Goal: Task Accomplishment & Management: Manage account settings

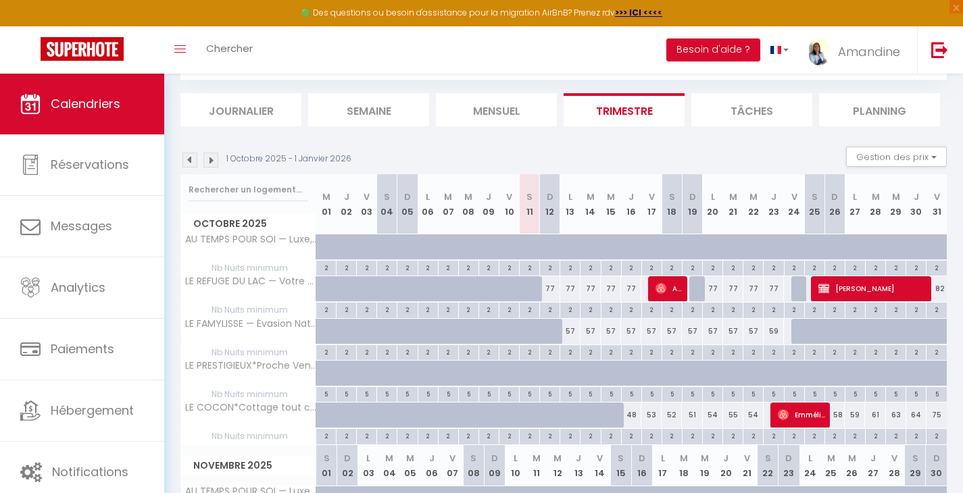
scroll to position [74, 0]
click at [705, 47] on button "Besoin d'aide ?" at bounding box center [713, 50] width 94 height 23
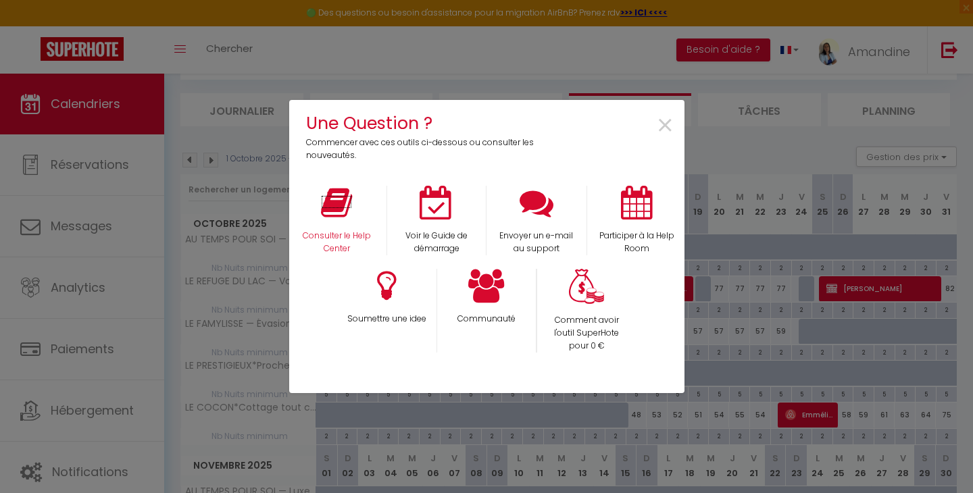
click at [344, 205] on icon at bounding box center [336, 203] width 31 height 34
click at [670, 126] on span "×" at bounding box center [665, 126] width 18 height 43
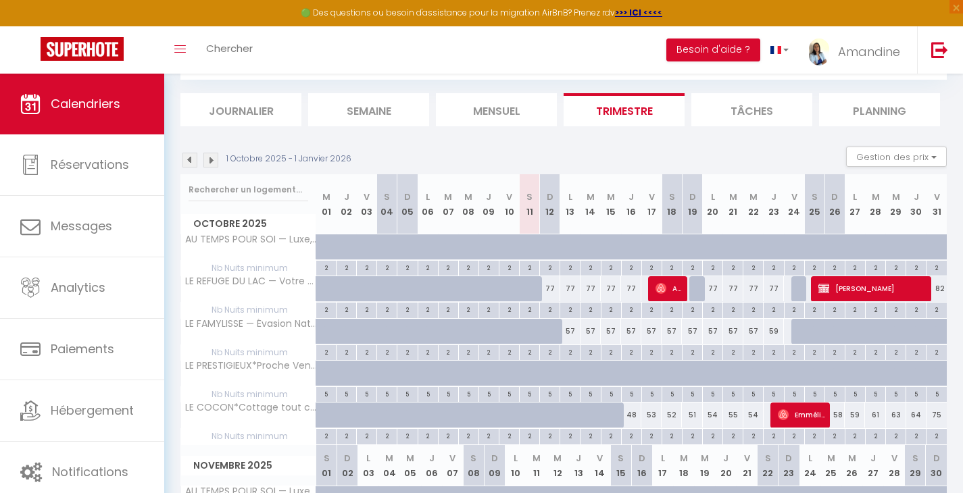
click at [867, 287] on span "[PERSON_NAME]" at bounding box center [872, 289] width 108 height 26
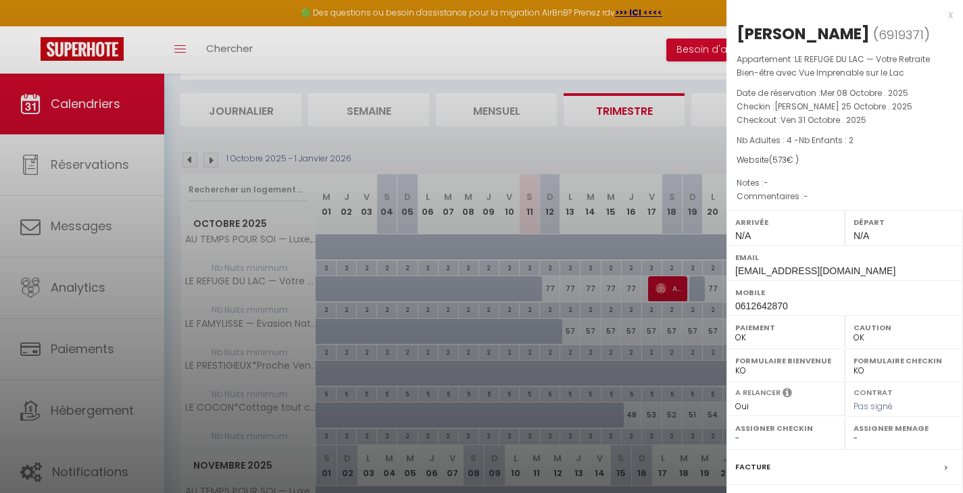
select select "KO"
select select "51415"
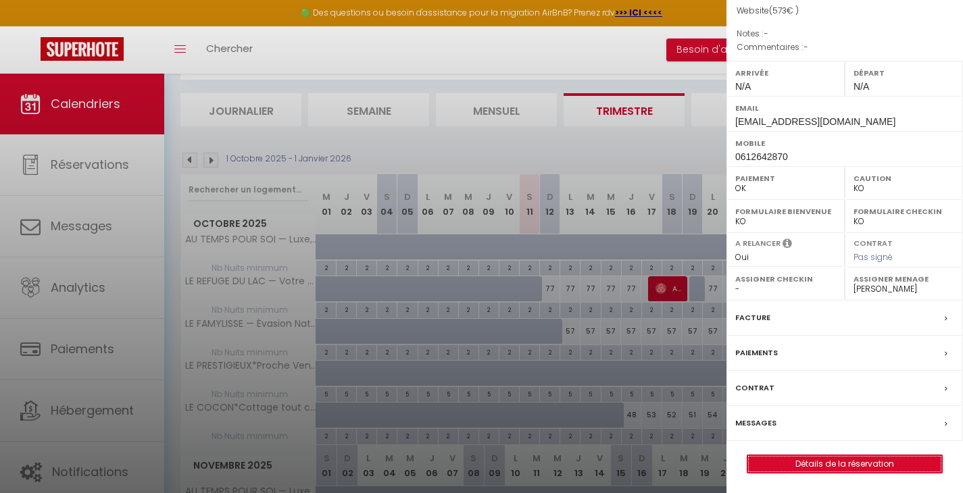
click at [817, 466] on link "Détails de la réservation" at bounding box center [844, 464] width 195 height 18
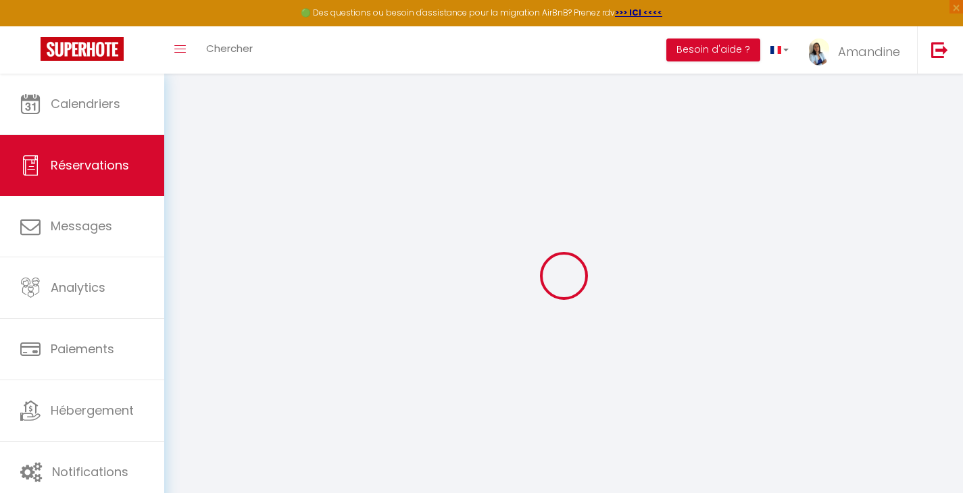
select select
checkbox input "false"
select select
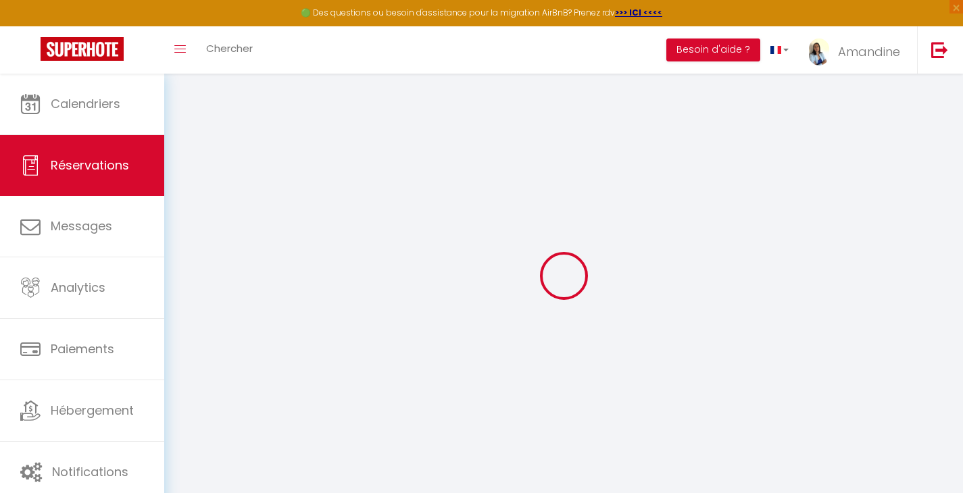
checkbox input "false"
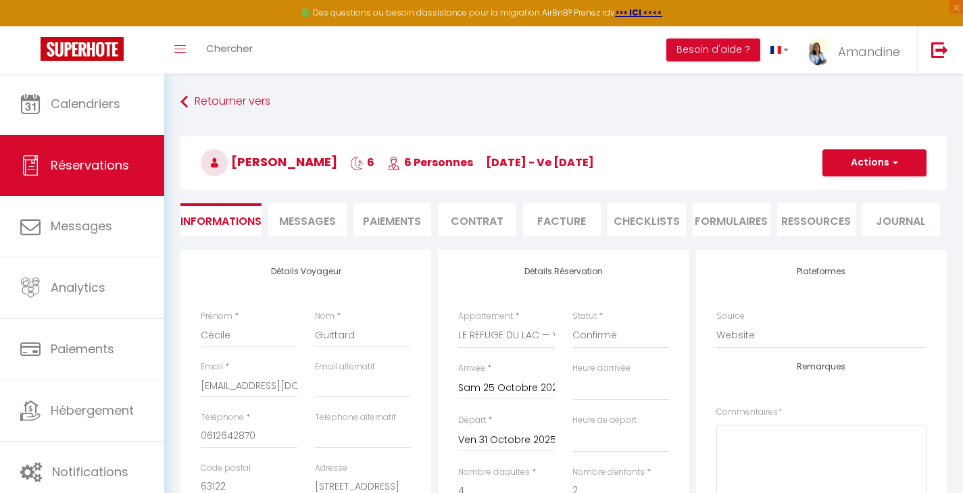
type input "75"
type input "36"
select select
checkbox input "false"
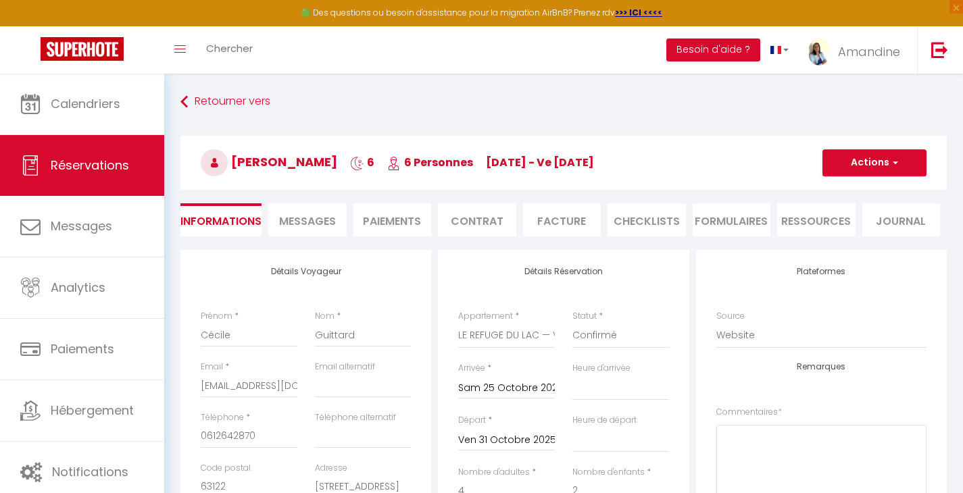
select select
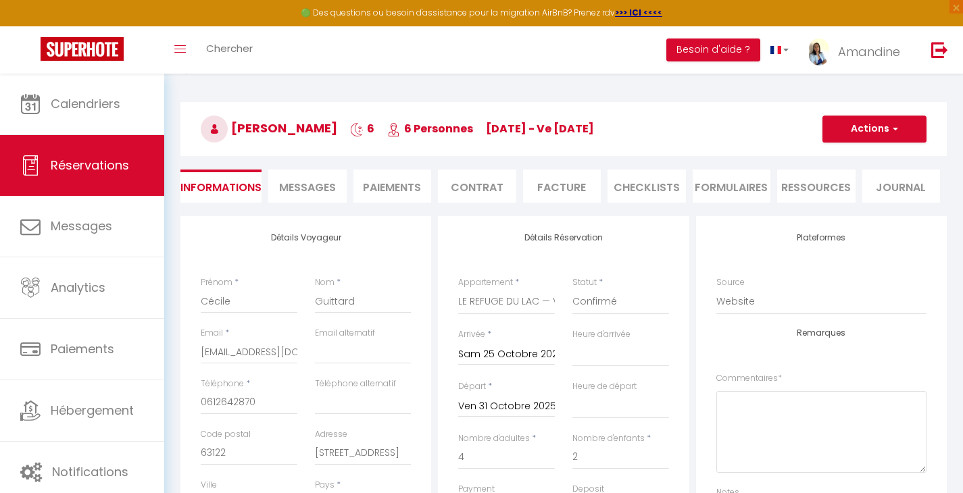
scroll to position [22, 0]
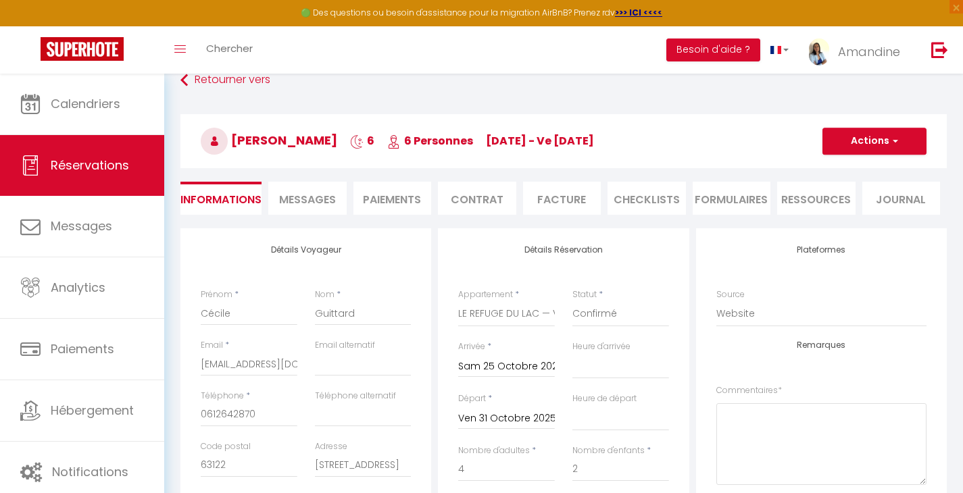
click at [316, 202] on span "Messages" at bounding box center [307, 200] width 57 height 16
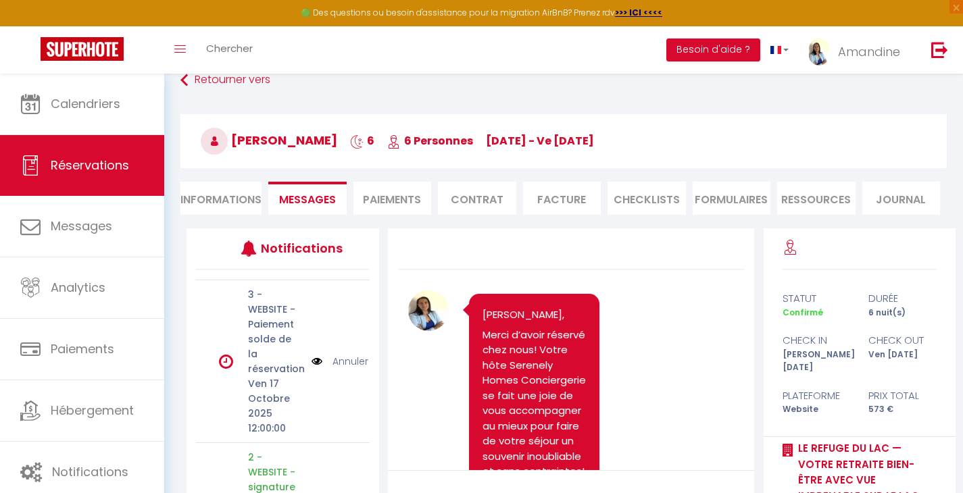
scroll to position [997, 0]
click at [407, 203] on li "Paiements" at bounding box center [392, 198] width 78 height 33
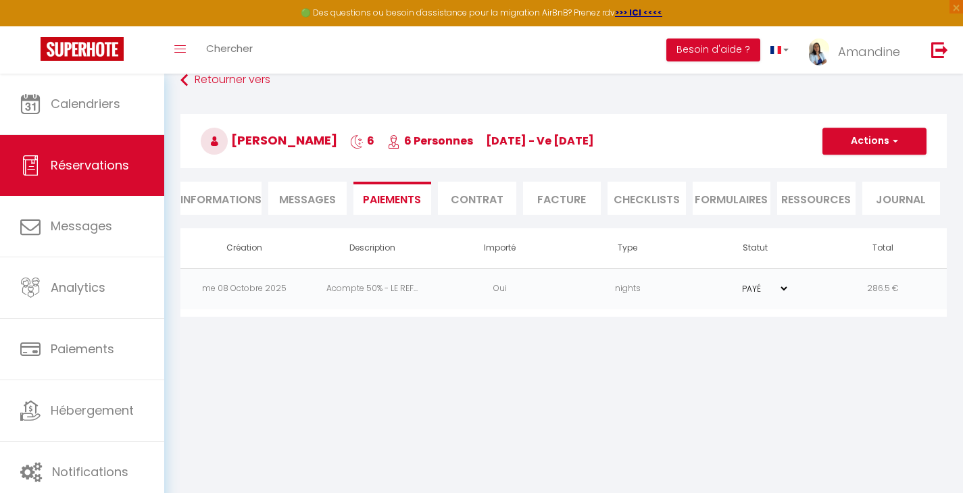
click at [483, 199] on li "Contrat" at bounding box center [477, 198] width 78 height 33
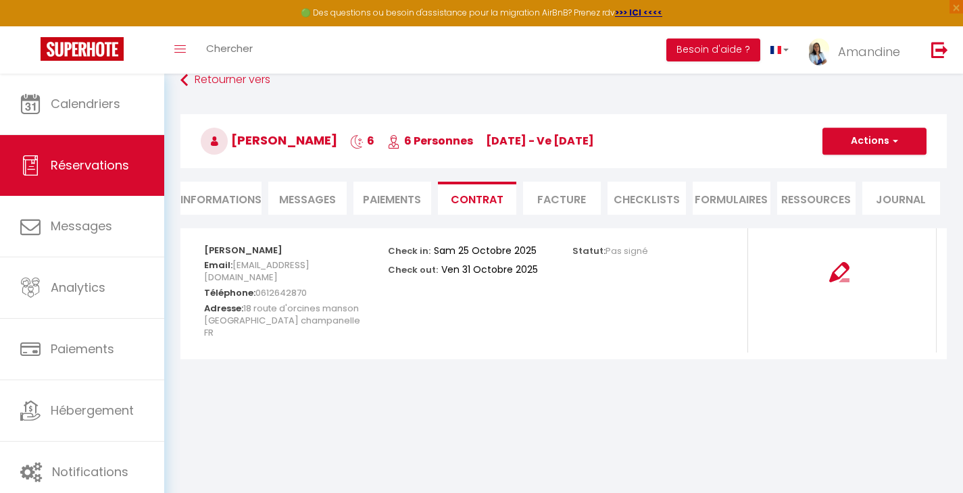
click at [578, 203] on li "Facture" at bounding box center [562, 198] width 78 height 33
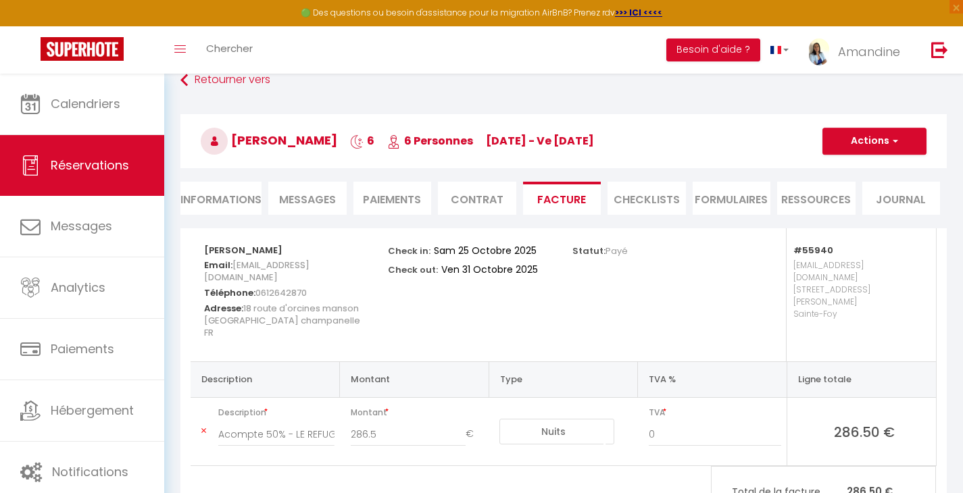
click at [652, 199] on li "CHECKLISTS" at bounding box center [647, 198] width 78 height 33
select select
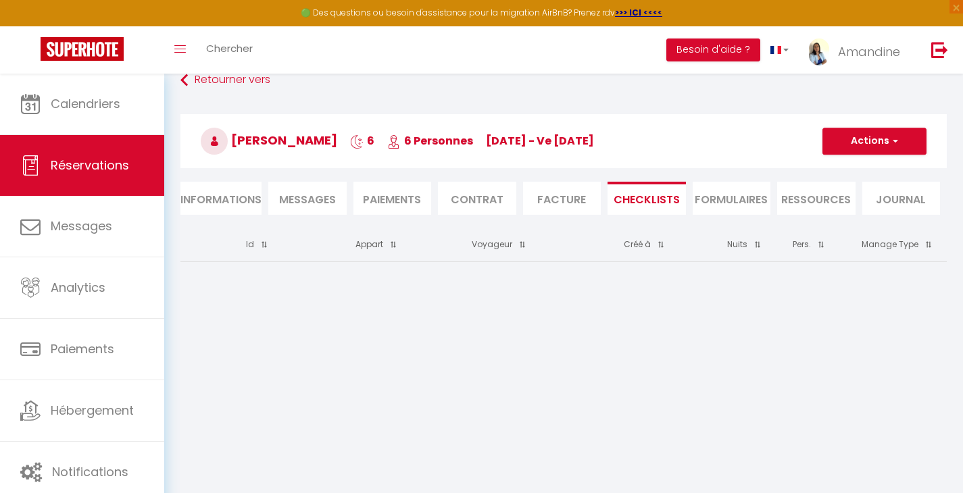
click at [738, 201] on li "FORMULAIRES" at bounding box center [732, 198] width 78 height 33
select select
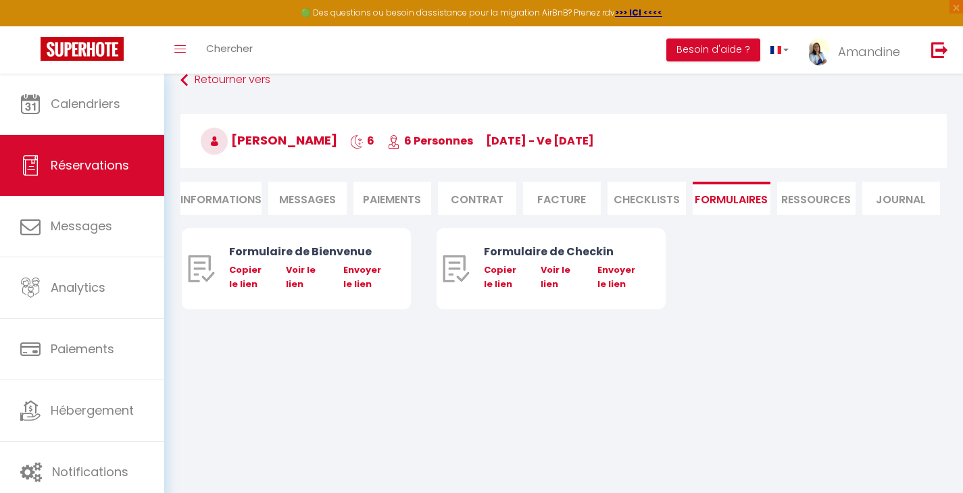
click at [813, 200] on li "Ressources" at bounding box center [816, 198] width 78 height 33
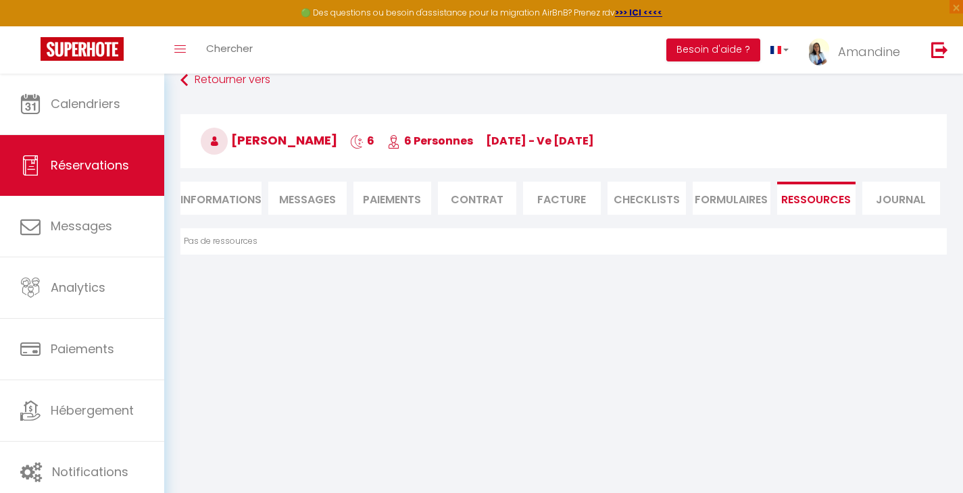
select select
click at [218, 207] on li "Informations" at bounding box center [220, 198] width 81 height 33
select select
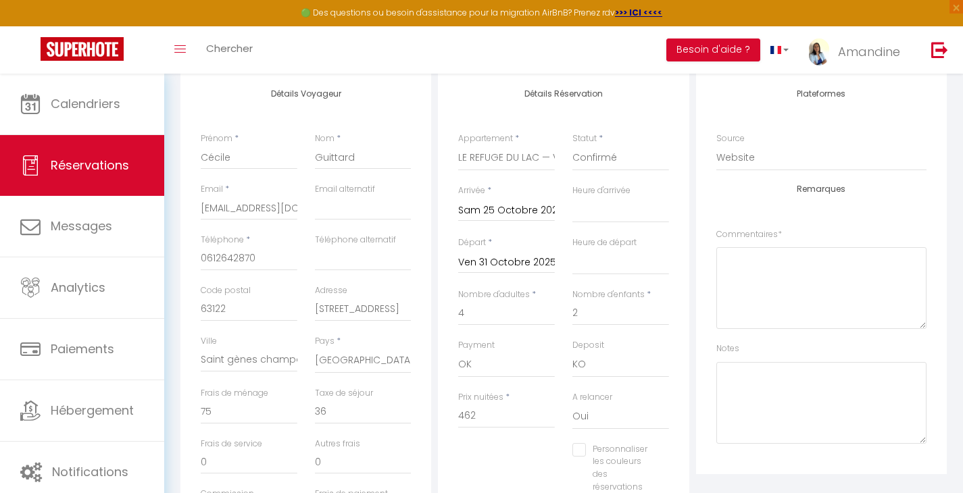
select select
checkbox input "false"
select select
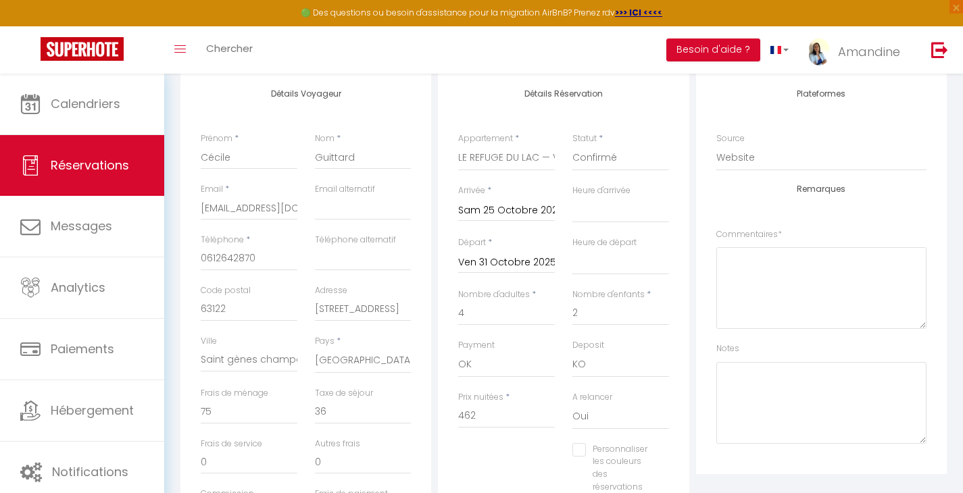
checkbox input "false"
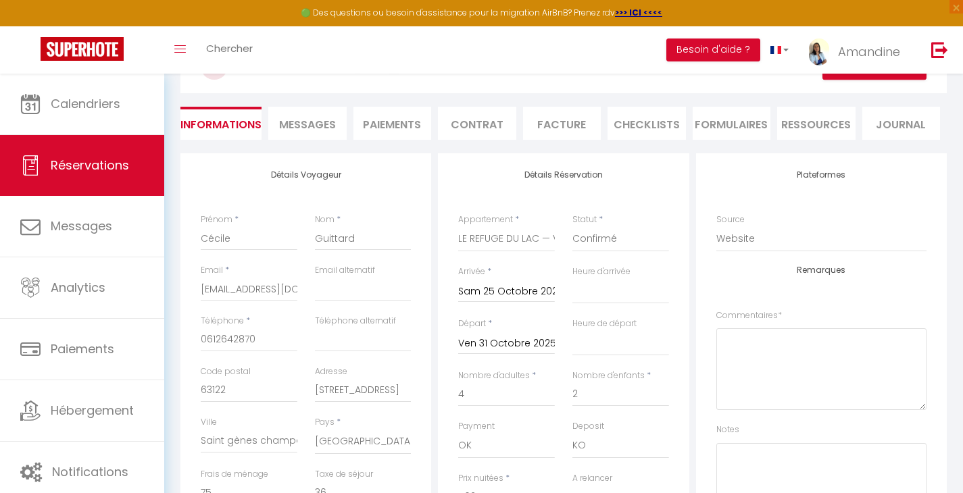
scroll to position [87, 0]
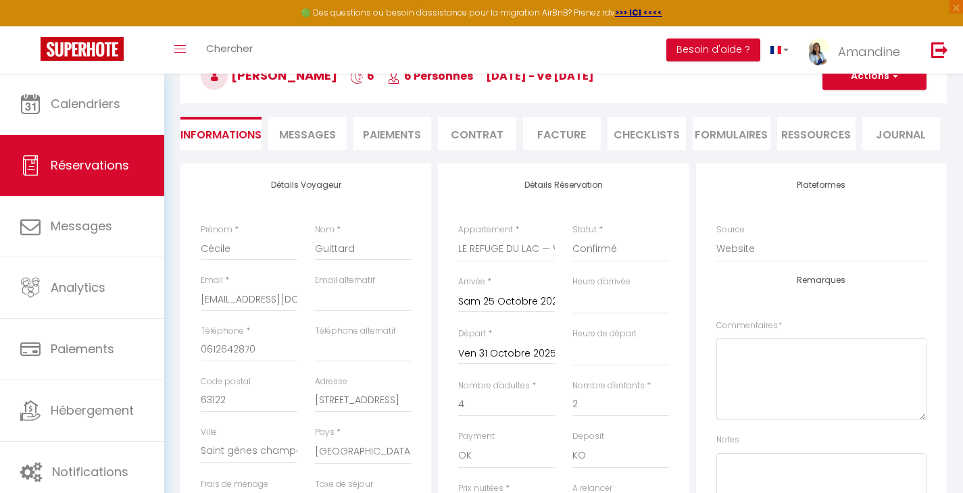
click at [314, 140] on span "Messages" at bounding box center [307, 135] width 57 height 16
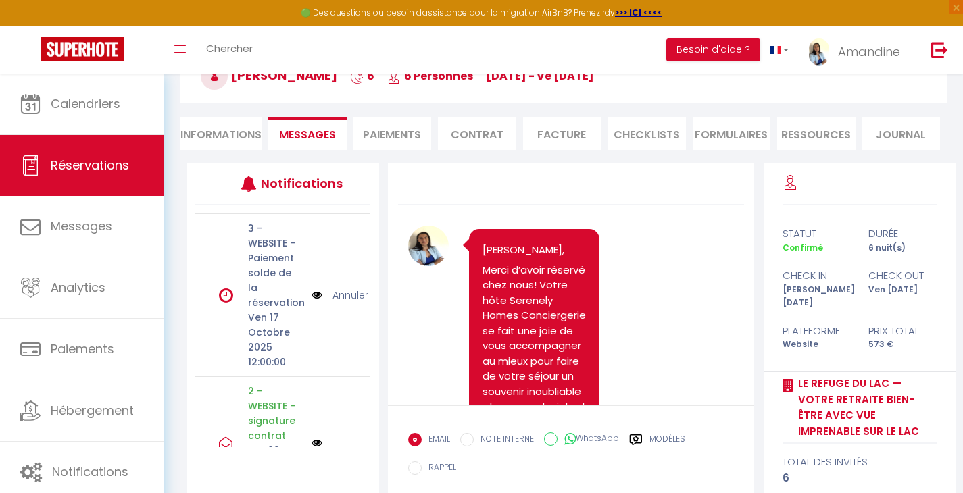
scroll to position [997, 0]
click at [397, 137] on li "Paiements" at bounding box center [392, 133] width 78 height 33
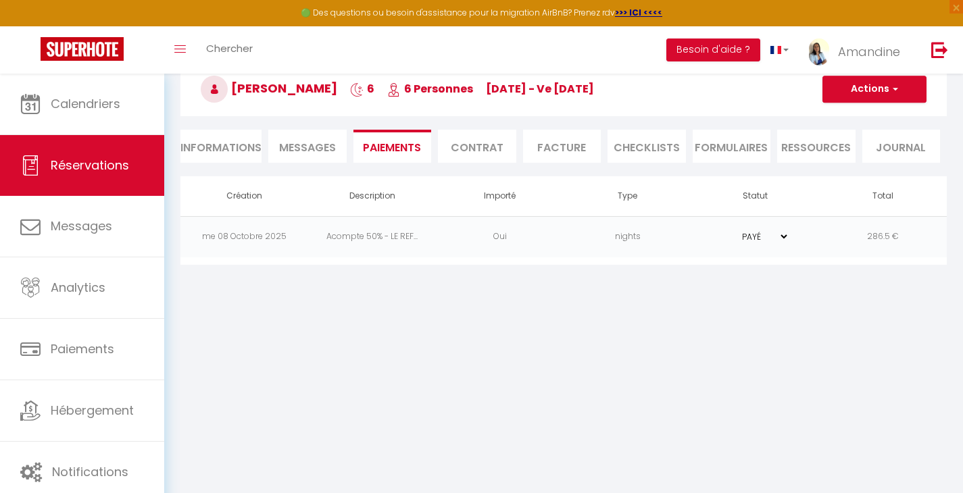
scroll to position [74, 0]
click at [298, 144] on span "Messages" at bounding box center [307, 148] width 57 height 16
select select
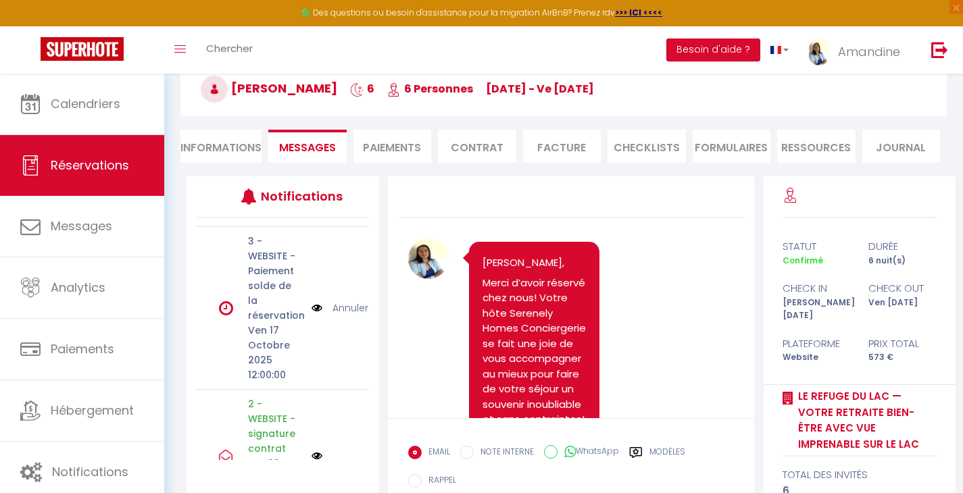
click at [239, 151] on li "Informations" at bounding box center [220, 146] width 81 height 33
select select
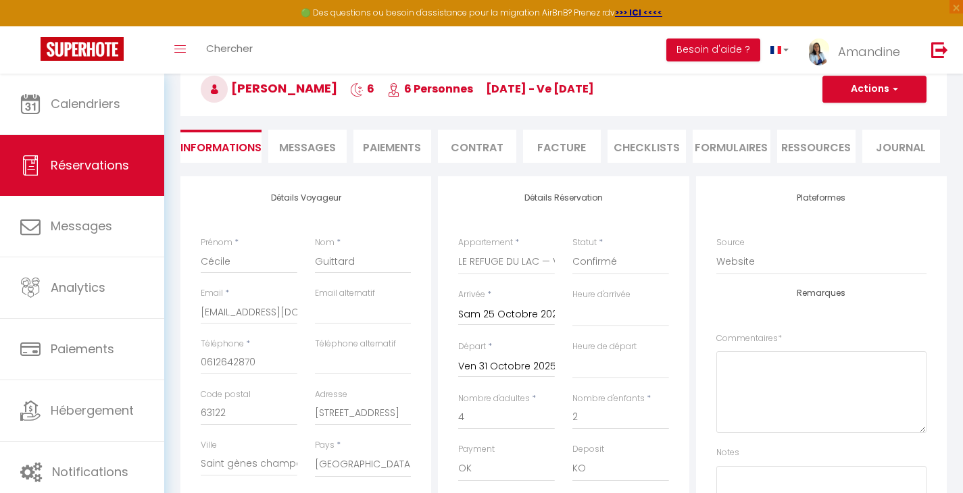
click at [300, 147] on span "Messages" at bounding box center [307, 148] width 57 height 16
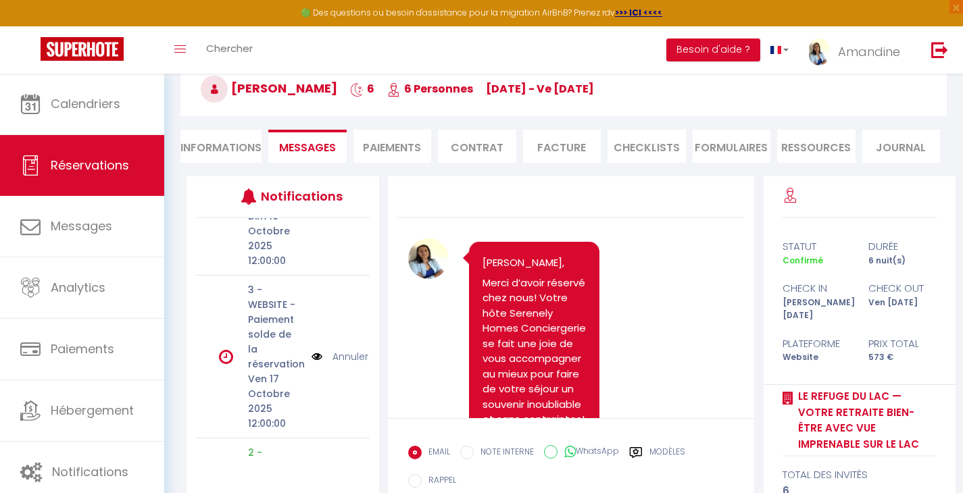
click at [312, 360] on img at bounding box center [317, 356] width 11 height 15
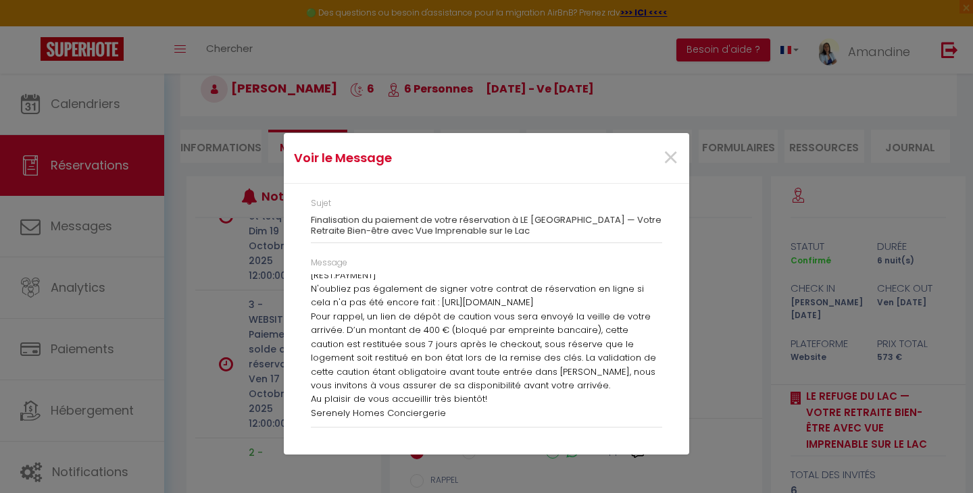
scroll to position [73, 0]
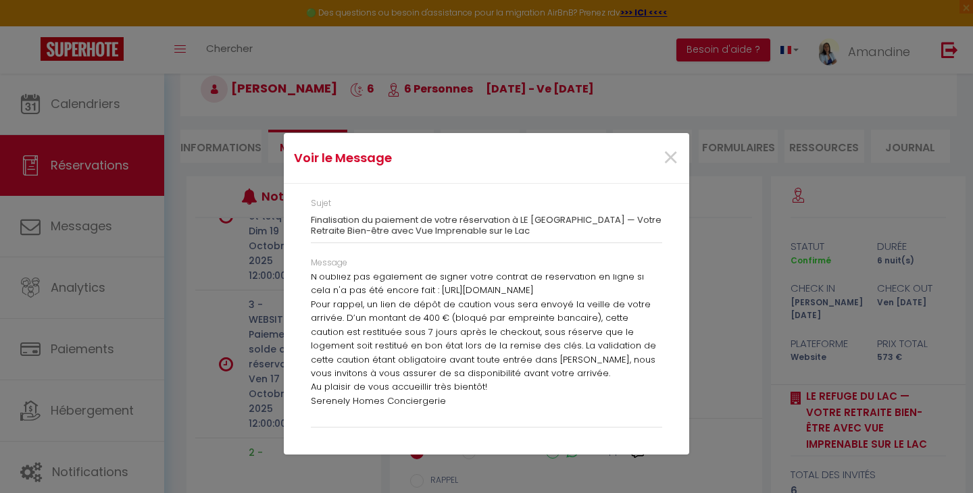
drag, startPoint x: 418, startPoint y: 290, endPoint x: 437, endPoint y: 300, distance: 21.5
click at [437, 298] on p "N'oubliez pas également de signer votre contrat de réservation en ligne si cela…" at bounding box center [486, 284] width 351 height 28
click at [490, 298] on p "N'oubliez pas également de signer votre contrat de réservation en ligne si cela…" at bounding box center [486, 284] width 351 height 28
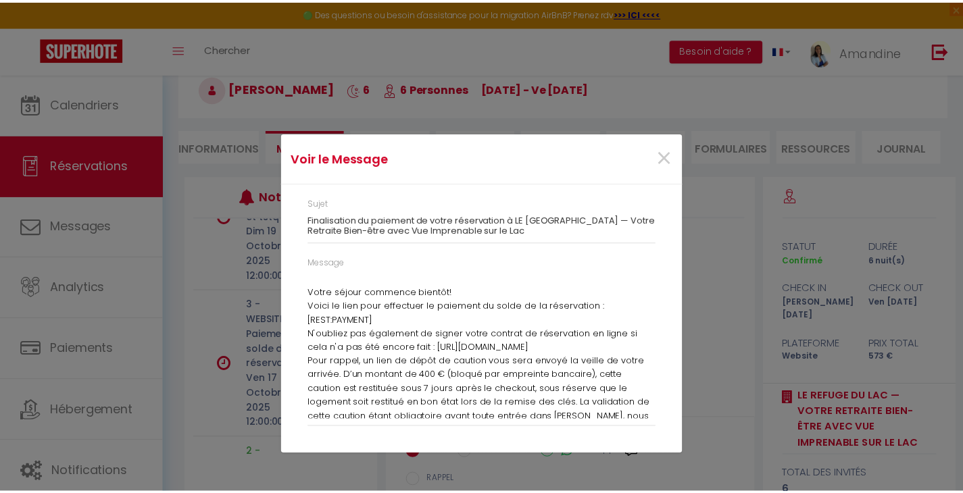
scroll to position [0, 0]
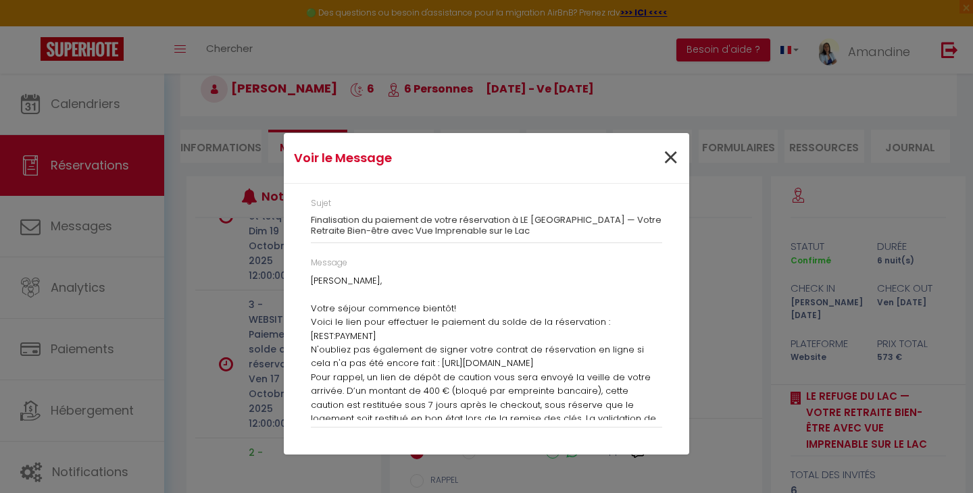
click at [673, 156] on span "×" at bounding box center [670, 158] width 17 height 41
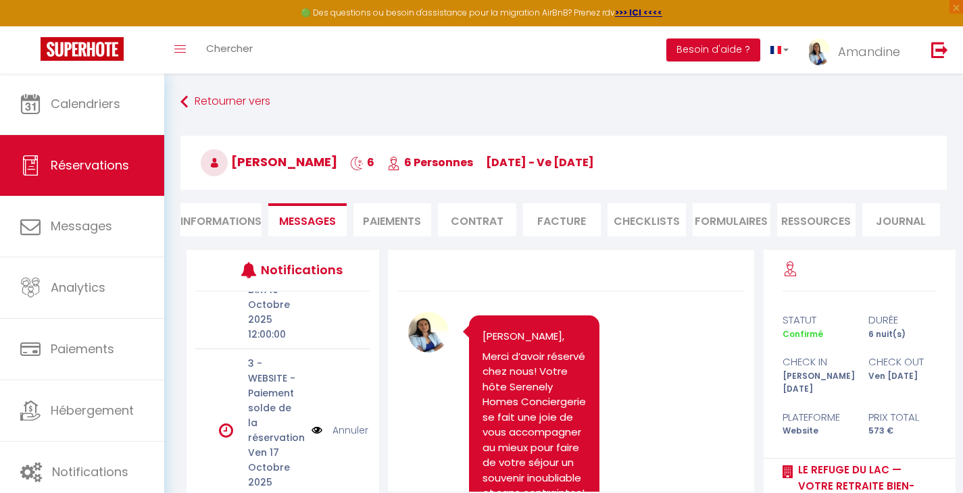
click at [222, 222] on li "Informations" at bounding box center [220, 219] width 81 height 33
select select
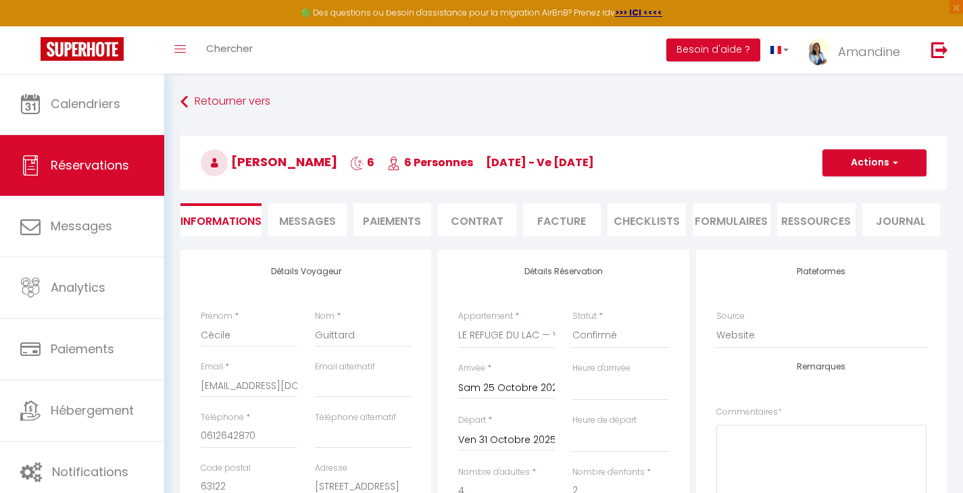
click at [883, 164] on button "Actions" at bounding box center [874, 162] width 104 height 27
select select
checkbox input "false"
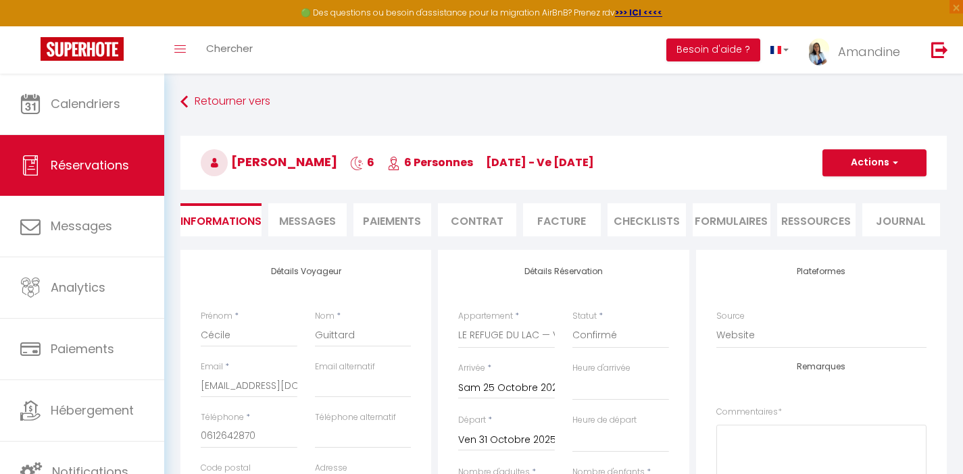
select select
checkbox input "false"
select select
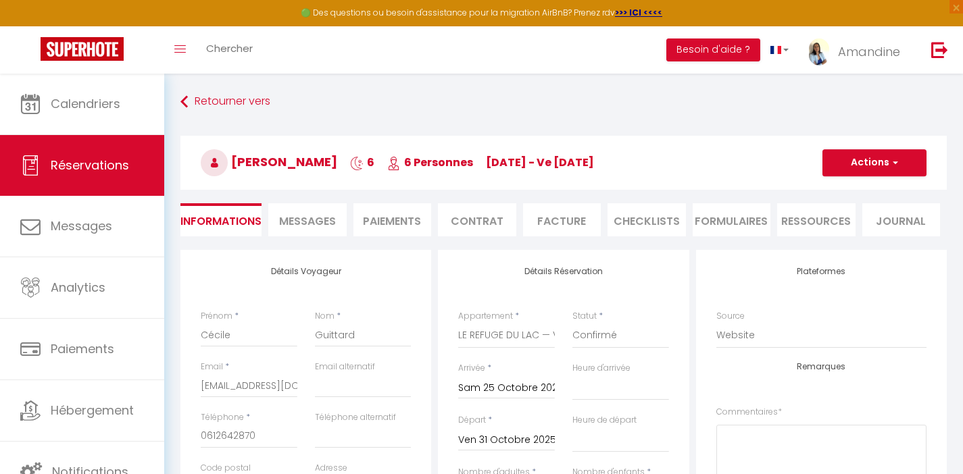
checkbox input "false"
select select
checkbox input "false"
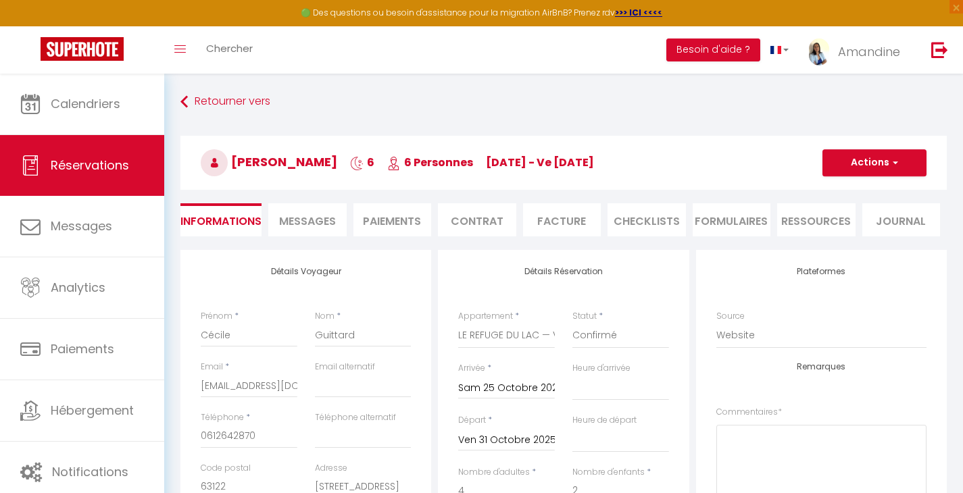
select select
checkbox input "false"
select select
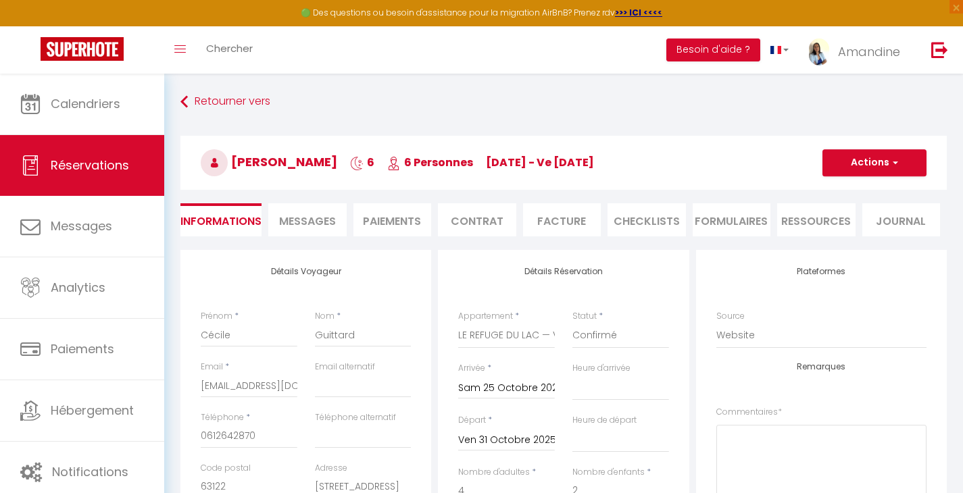
checkbox input "false"
select select
checkbox input "false"
select select
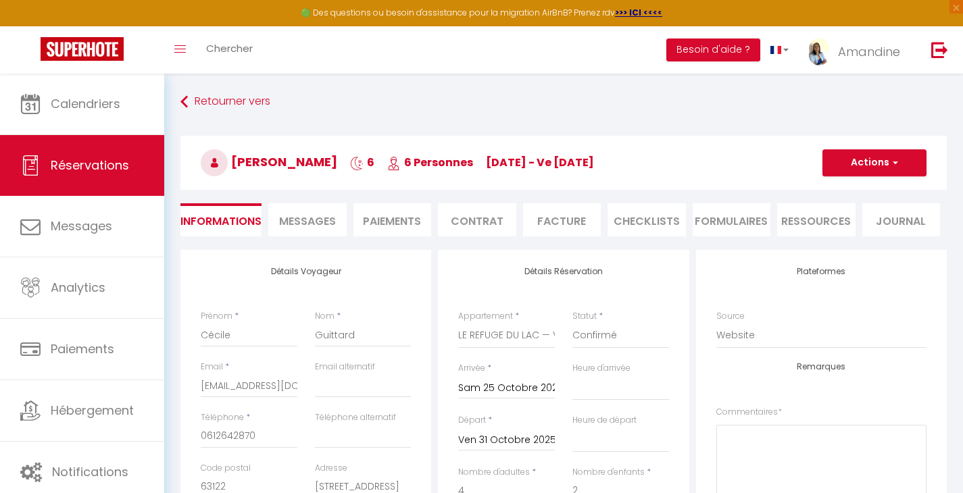
select select
checkbox input "false"
select select
checkbox input "false"
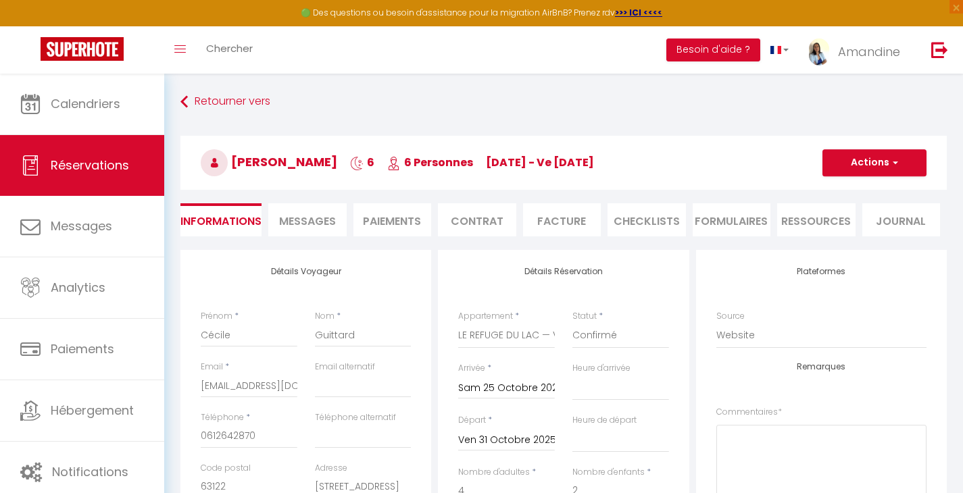
select select
checkbox input "false"
select select
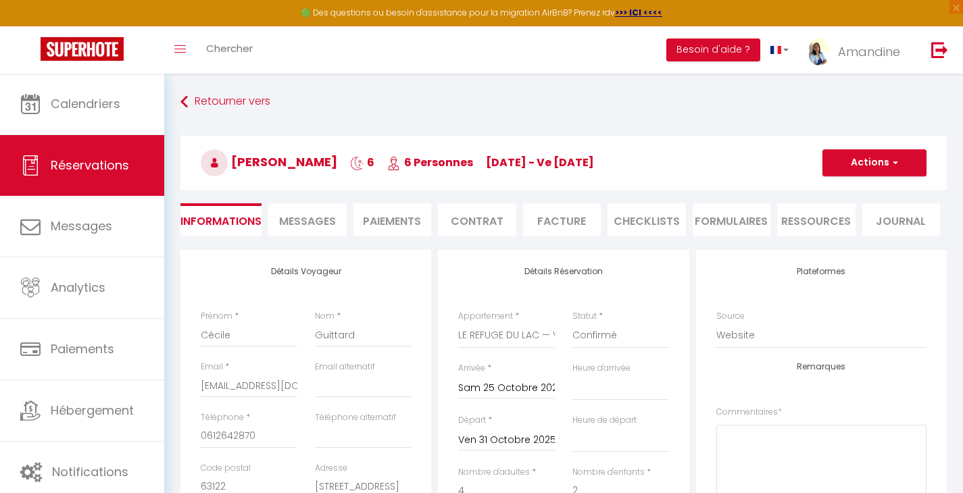
checkbox input "false"
select select
checkbox input "false"
select select
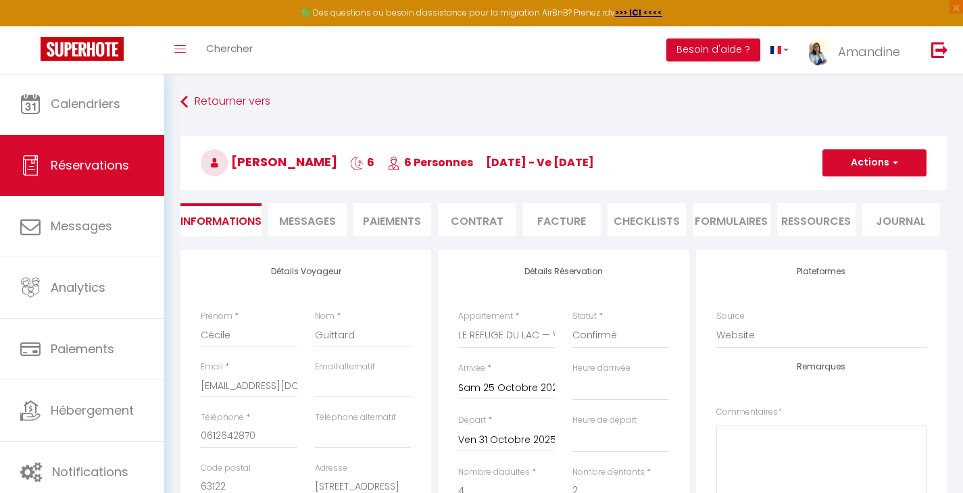
select select
checkbox input "false"
select select
checkbox input "false"
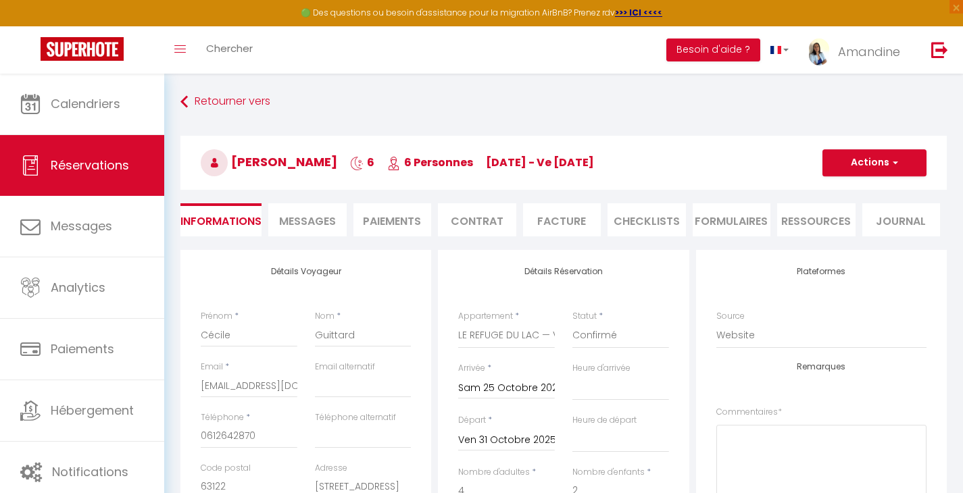
select select
checkbox input "false"
select select
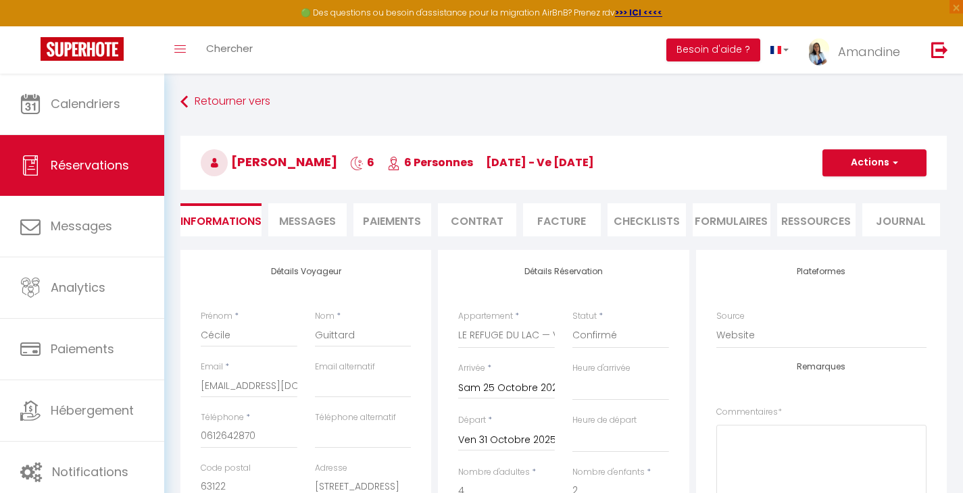
checkbox input "false"
select select
checkbox input "false"
select select
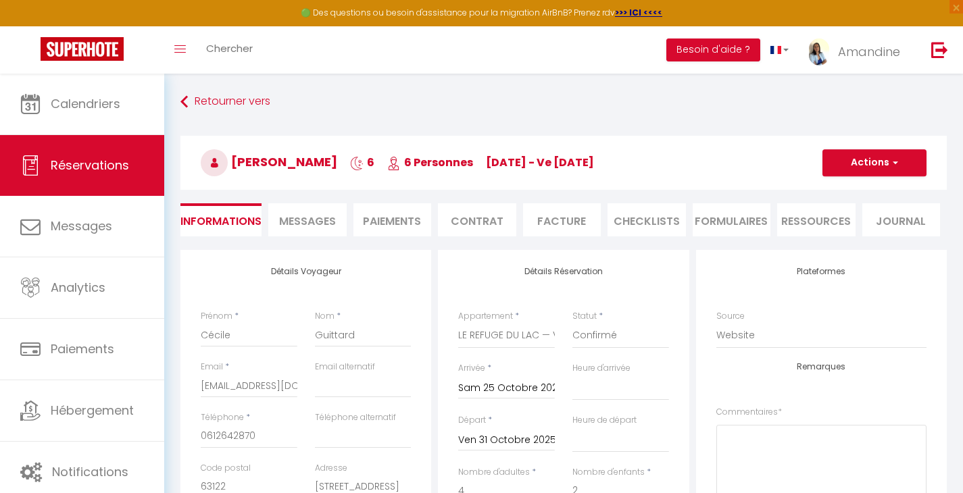
select select
checkbox input "false"
select select
checkbox input "false"
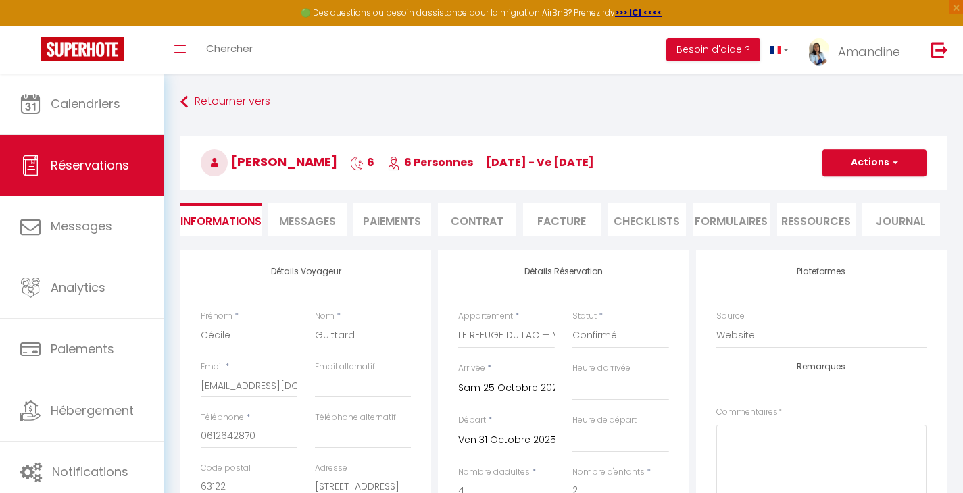
select select
checkbox input "false"
select select
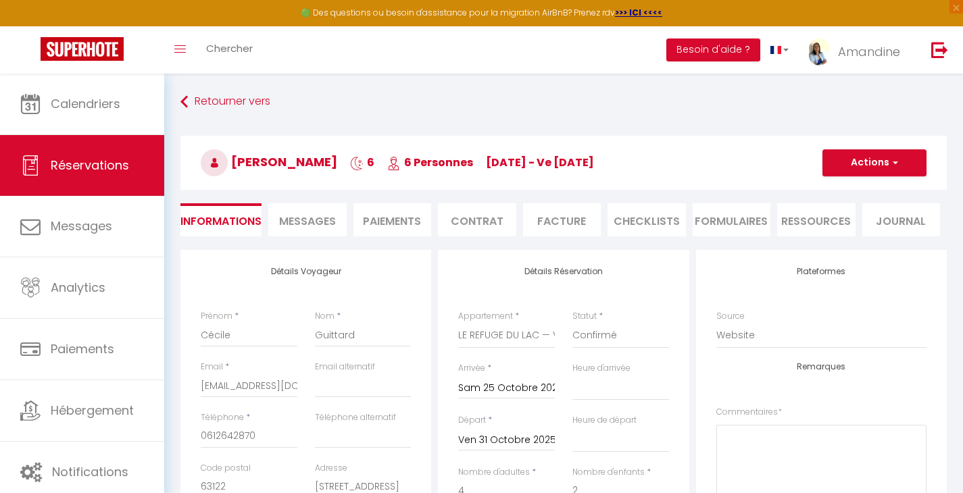
checkbox input "false"
select select
checkbox input "false"
